Goal: Obtain resource: Download file/media

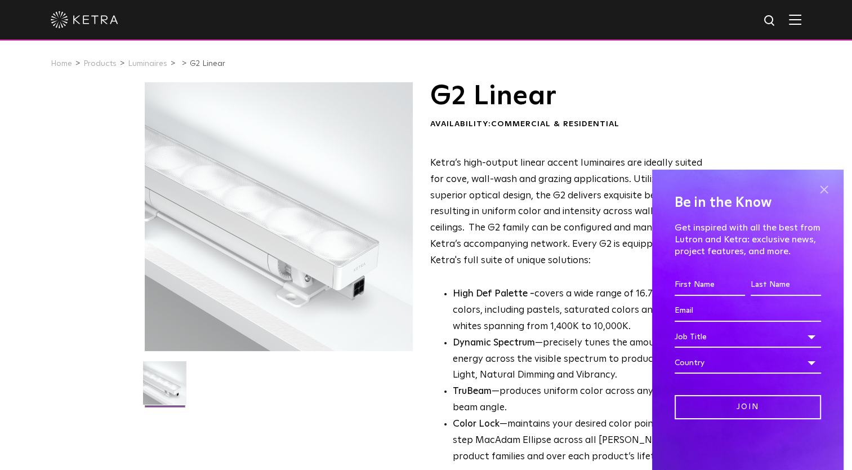
click at [824, 194] on span at bounding box center [823, 189] width 17 height 17
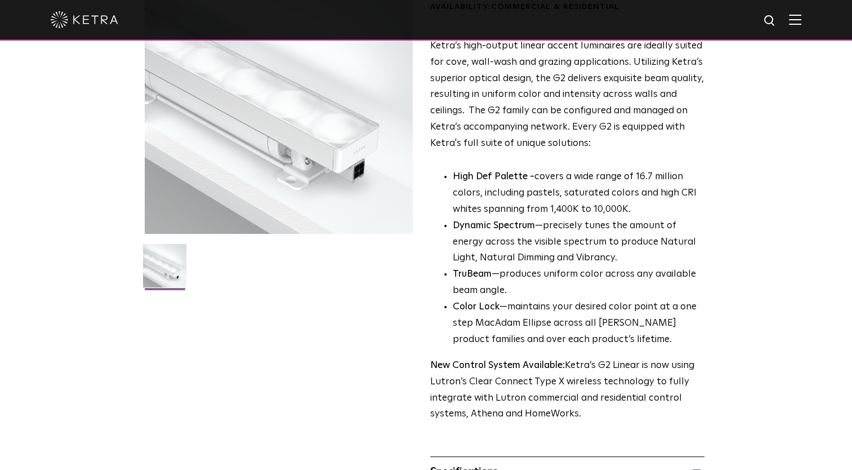
scroll to position [297, 0]
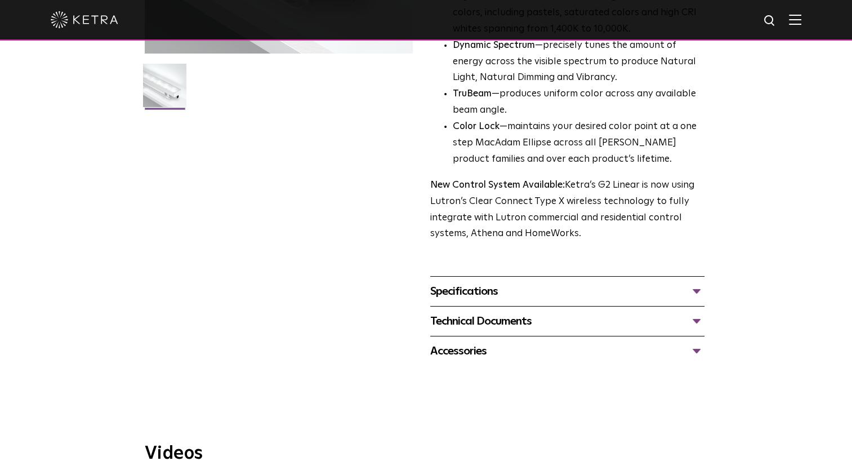
click at [537, 265] on span "G2 Linear Availability: Commercial & Residential Ketra’s high-output linear acc…" at bounding box center [567, 75] width 274 height 581
click at [518, 296] on div "Specifications" at bounding box center [567, 291] width 274 height 18
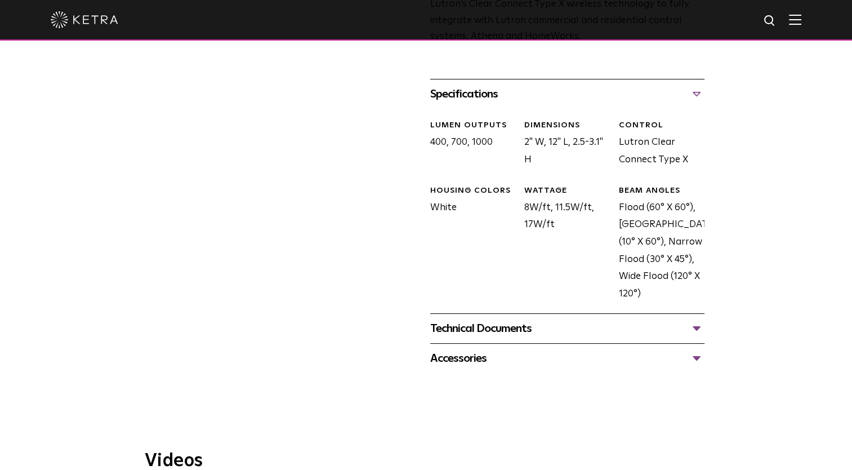
scroll to position [442, 0]
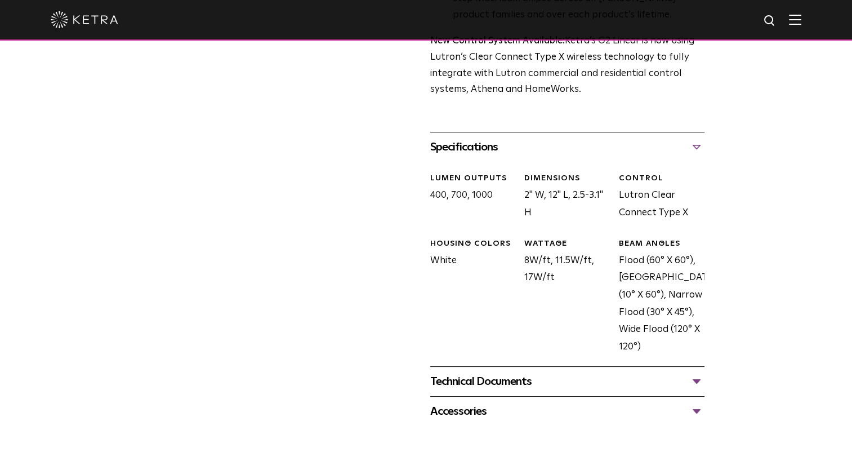
click at [498, 384] on div "Technical Documents" at bounding box center [567, 381] width 274 height 18
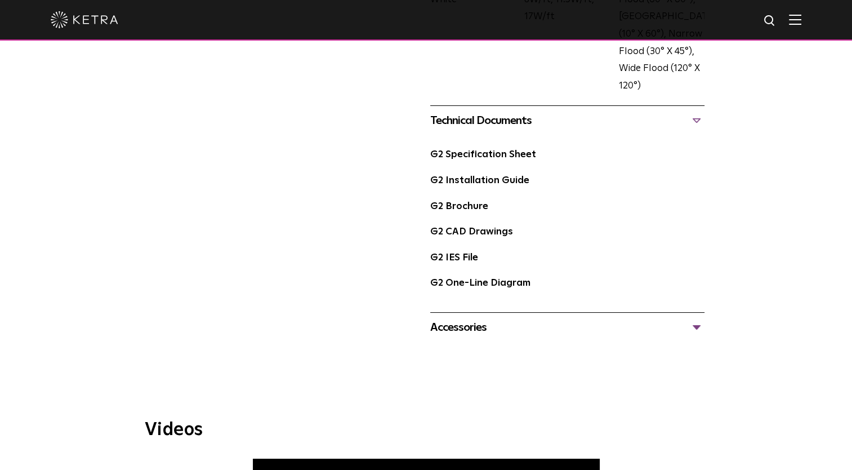
scroll to position [703, 0]
click at [462, 182] on link "G2 Installation Guide" at bounding box center [479, 180] width 99 height 10
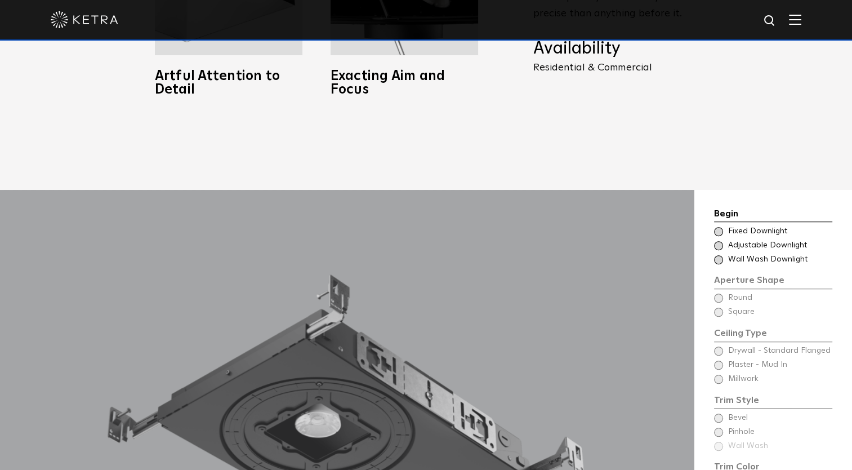
scroll to position [831, 0]
click at [225, 340] on div at bounding box center [347, 436] width 694 height 494
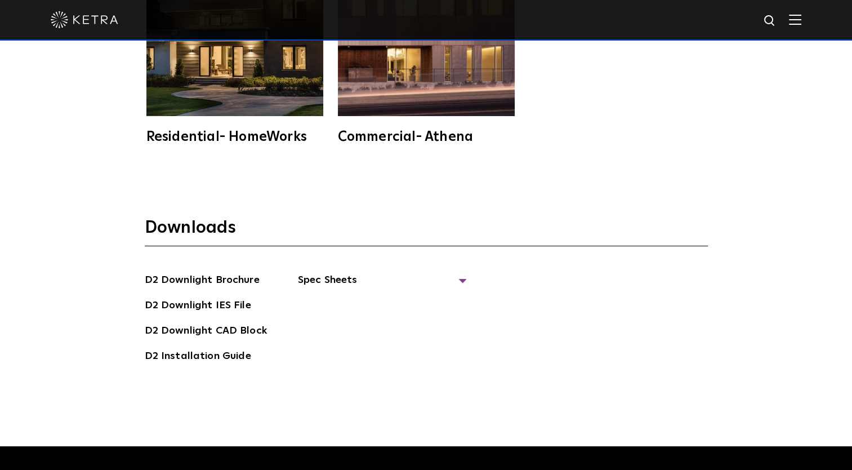
scroll to position [2980, 0]
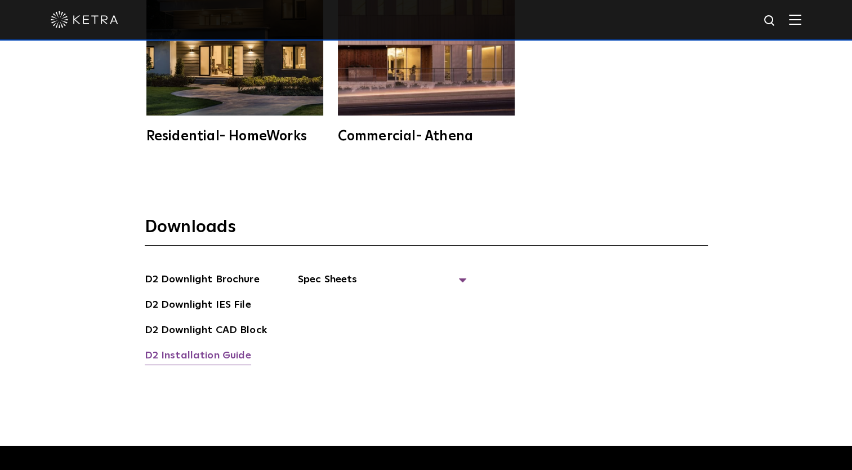
click at [219, 347] on link "D2 Installation Guide" at bounding box center [198, 356] width 106 height 18
